Goal: Information Seeking & Learning: Find specific fact

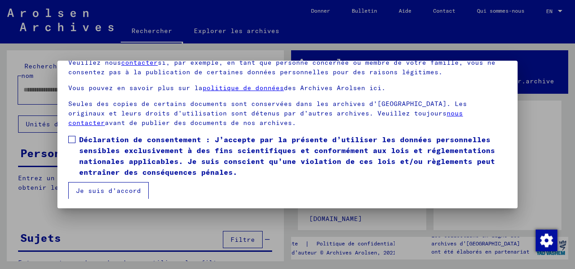
scroll to position [72, 0]
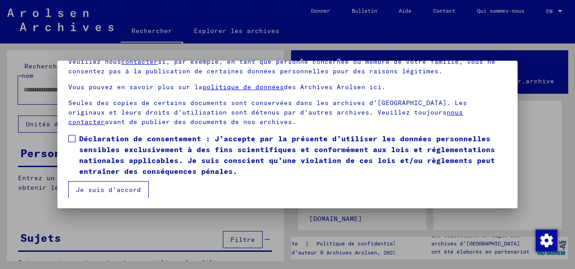
click at [71, 138] on span at bounding box center [71, 138] width 7 height 7
click at [119, 188] on button "Je suis d’accord" at bounding box center [108, 189] width 81 height 17
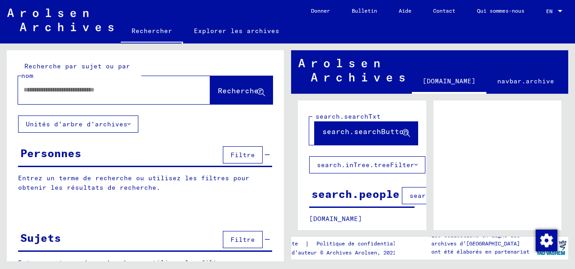
click at [85, 88] on input "text" at bounding box center [106, 89] width 165 height 9
type input "**********"
click at [223, 90] on span "Rechercher" at bounding box center [240, 90] width 45 height 9
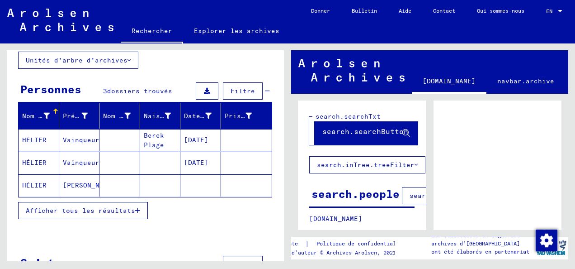
scroll to position [90, 0]
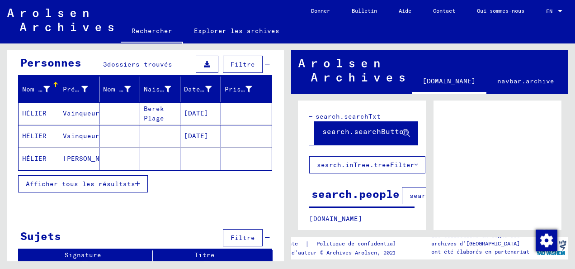
click at [31, 155] on mat-cell "HÉLIER" at bounding box center [39, 158] width 41 height 22
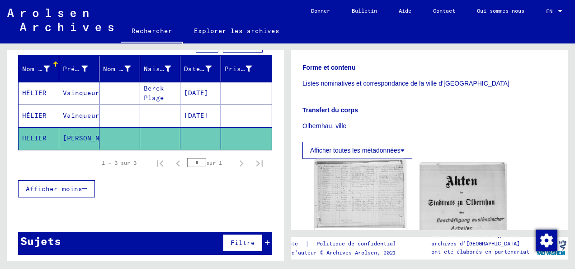
scroll to position [226, 0]
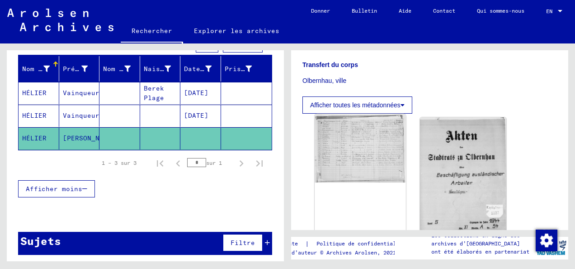
click at [363, 135] on img at bounding box center [360, 148] width 91 height 68
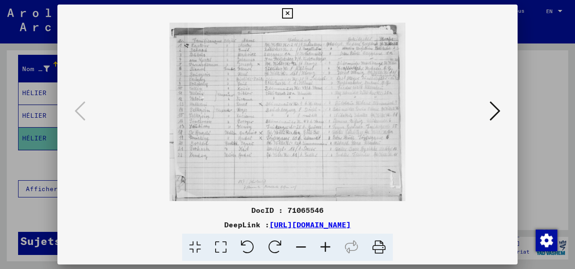
click at [323, 246] on icon at bounding box center [325, 247] width 24 height 28
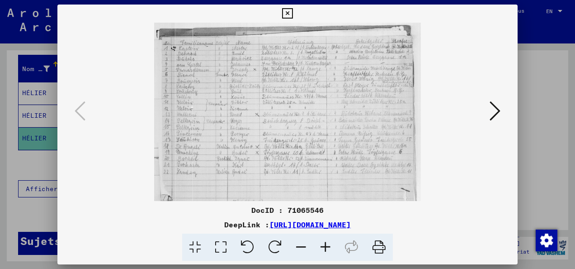
click at [323, 246] on icon at bounding box center [325, 247] width 24 height 28
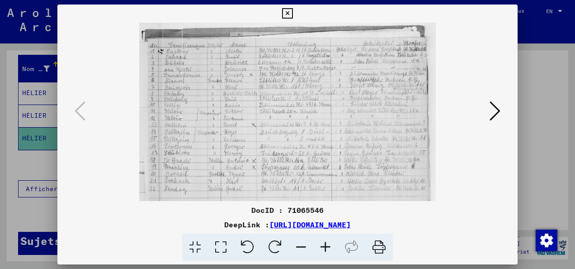
click at [323, 246] on icon at bounding box center [325, 247] width 24 height 28
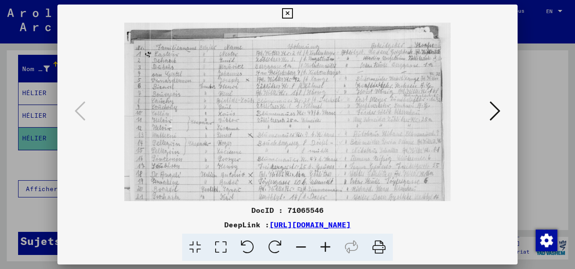
click at [323, 246] on icon at bounding box center [325, 247] width 24 height 28
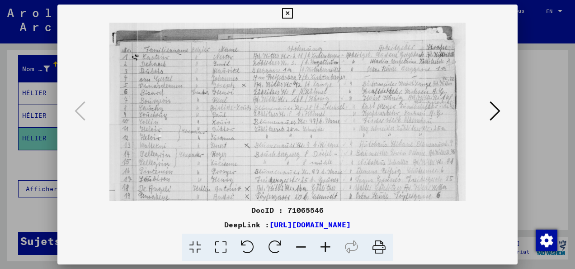
click at [323, 246] on icon at bounding box center [325, 247] width 24 height 28
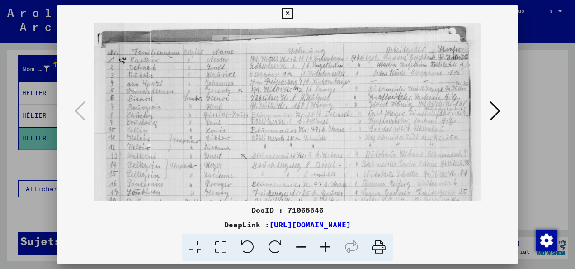
click at [327, 245] on icon at bounding box center [325, 247] width 24 height 28
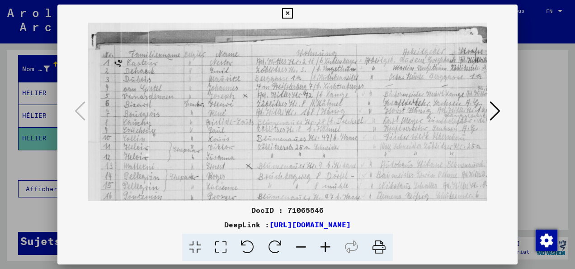
click at [327, 245] on icon at bounding box center [325, 247] width 24 height 28
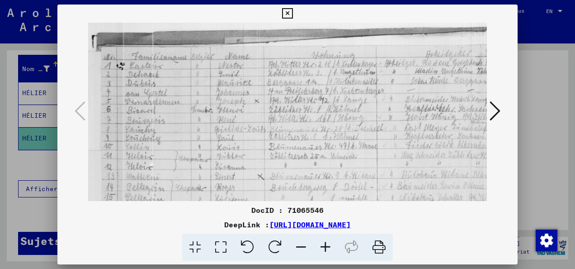
click at [327, 245] on icon at bounding box center [325, 247] width 24 height 28
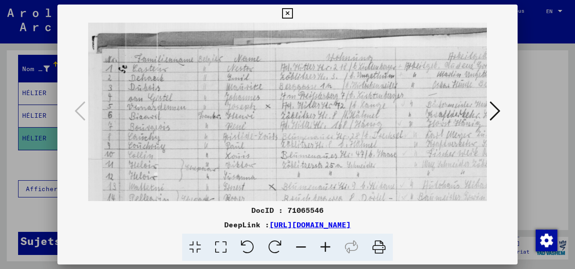
click at [327, 245] on icon at bounding box center [325, 247] width 24 height 28
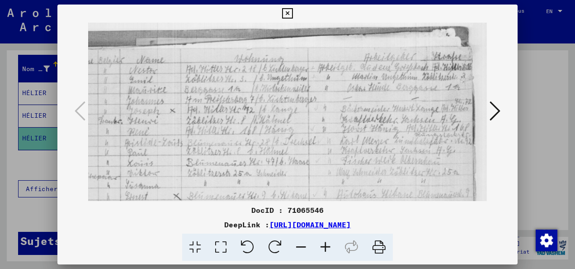
scroll to position [1, 108]
drag, startPoint x: 376, startPoint y: 177, endPoint x: 270, endPoint y: 177, distance: 106.8
click at [270, 177] on img at bounding box center [234, 213] width 507 height 382
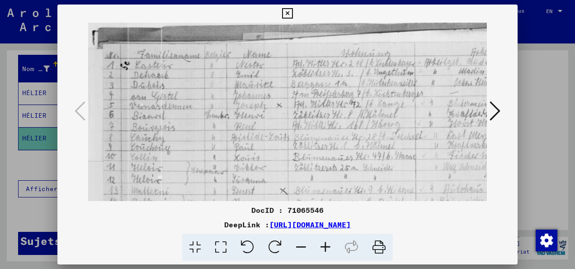
scroll to position [6, 0]
drag, startPoint x: 247, startPoint y: 173, endPoint x: 375, endPoint y: 169, distance: 128.5
click at [375, 169] on img at bounding box center [341, 208] width 507 height 382
click at [495, 111] on icon at bounding box center [495, 111] width 11 height 22
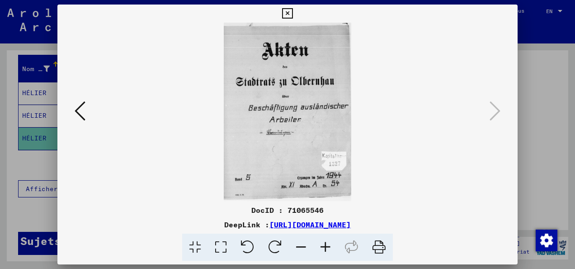
scroll to position [0, 0]
